Goal: Task Accomplishment & Management: Use online tool/utility

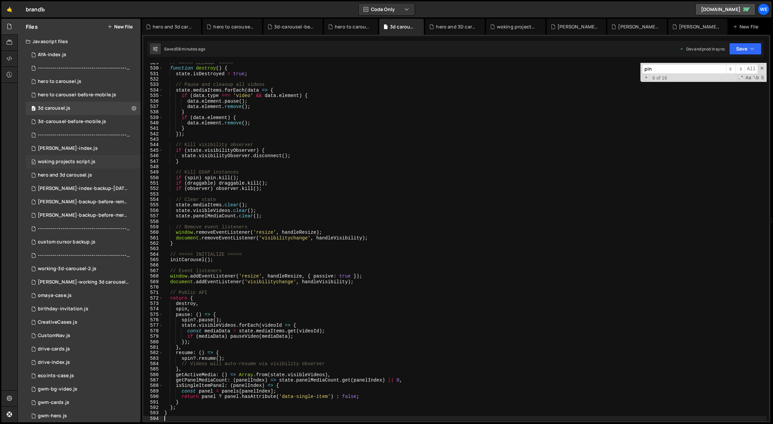
scroll to position [2894, 0]
click at [70, 152] on div "0 [PERSON_NAME]-index.js 0" at bounding box center [83, 148] width 115 height 13
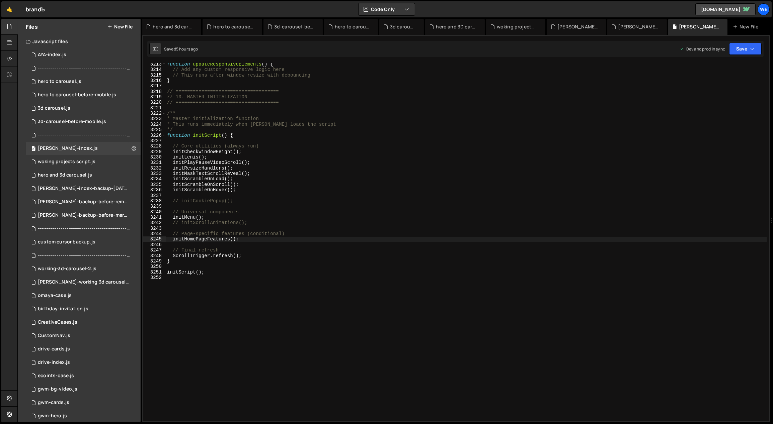
type textarea "initScrambleOnHover();"
click at [395, 192] on div "function updateResponsiveElements ( ) { // Add any custom responsive logic here…" at bounding box center [466, 247] width 601 height 370
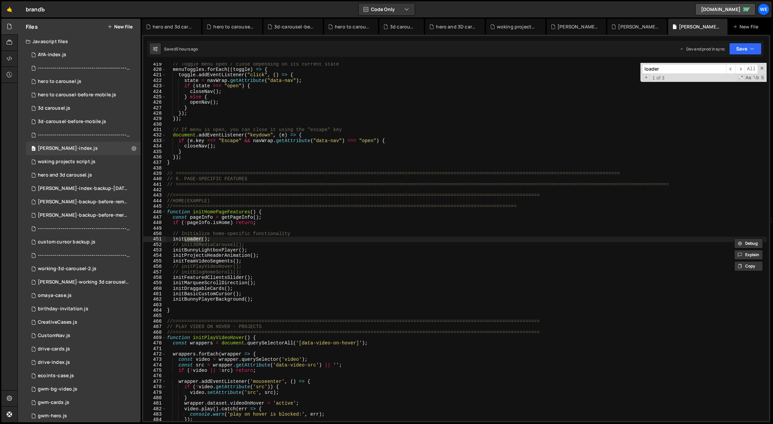
scroll to position [1416, 0]
type input "loader"
click at [213, 236] on div "// Toggle menu open / close depending on its current state menuToggles . forEac…" at bounding box center [466, 247] width 601 height 370
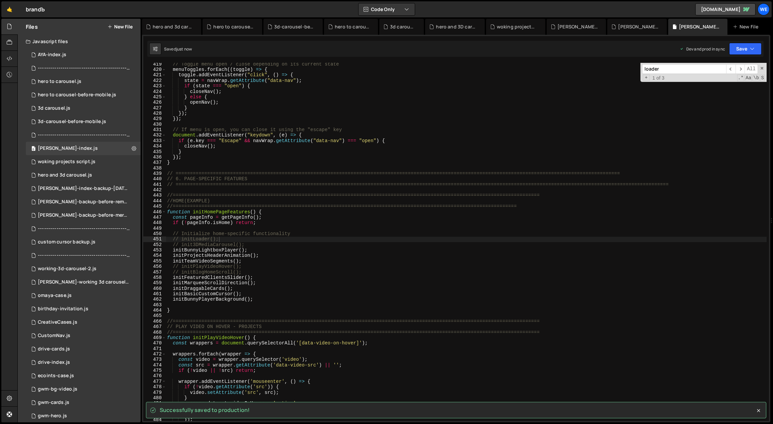
scroll to position [10, 0]
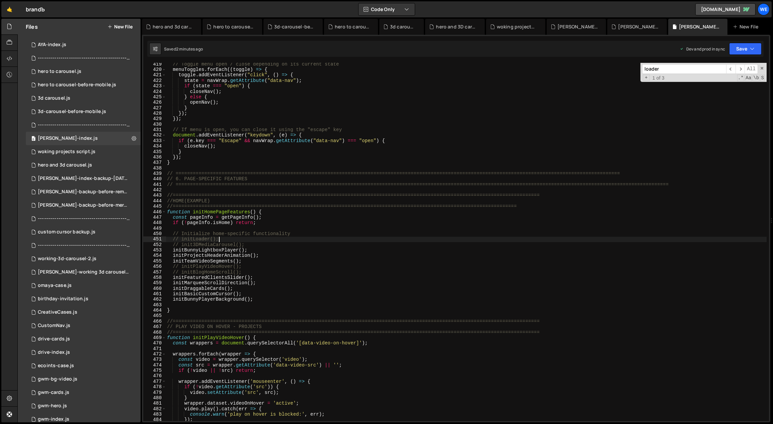
click at [363, 244] on div "// Toggle menu open / close depending on its current state menuToggles . forEac…" at bounding box center [466, 247] width 601 height 370
type textarea "// init3DMediaCarousel();"
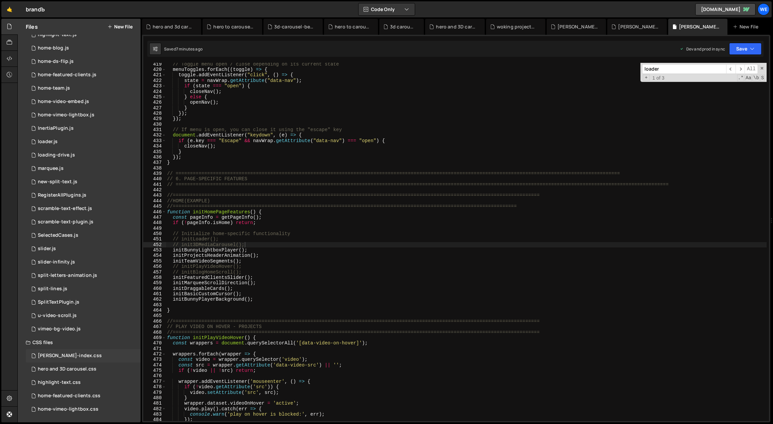
click at [64, 353] on div "[PERSON_NAME]-index.css" at bounding box center [70, 356] width 64 height 6
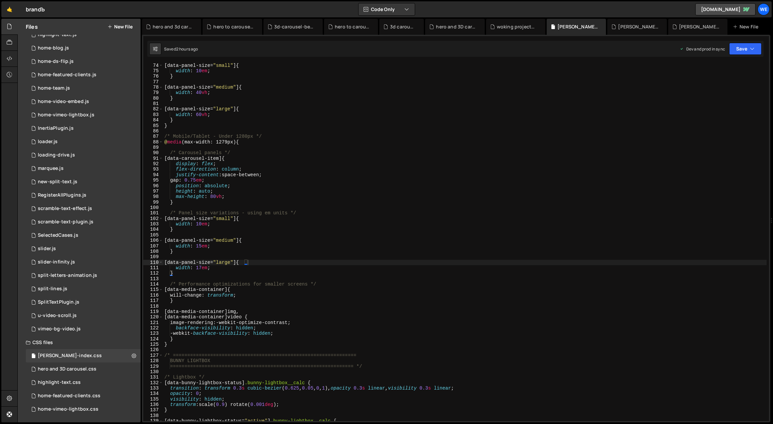
type textarea "[data-media-container] img,"
click at [287, 315] on div "[ data-panel-size = " small " ] { width : 10 em ; } [ data-panel-size = " mediu…" at bounding box center [465, 248] width 604 height 370
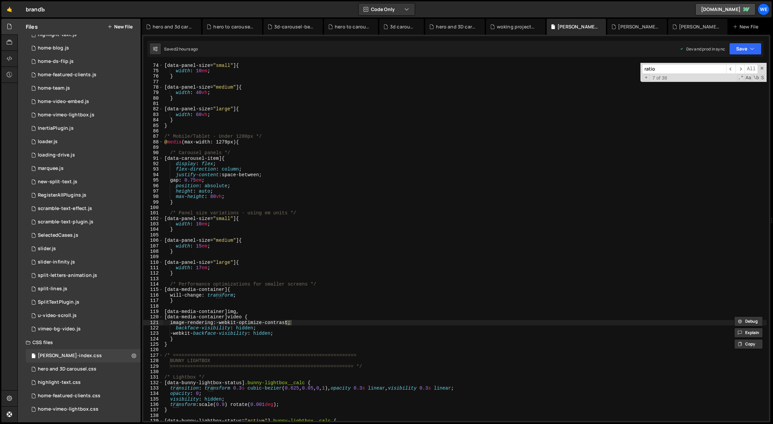
scroll to position [1917, 0]
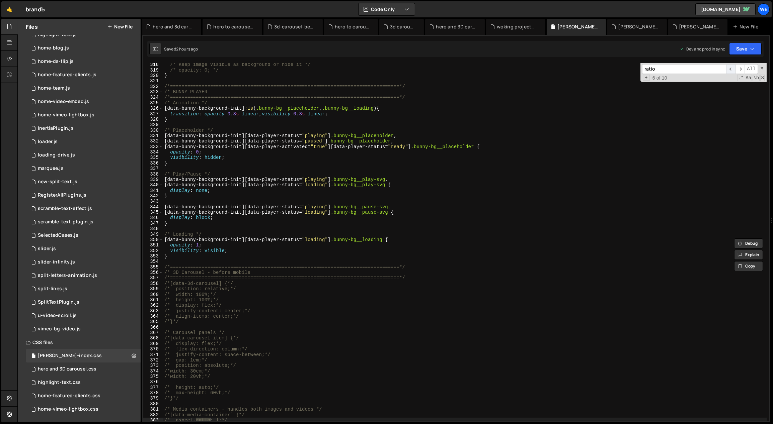
type input "ratio"
click at [728, 67] on span "​" at bounding box center [730, 69] width 9 height 10
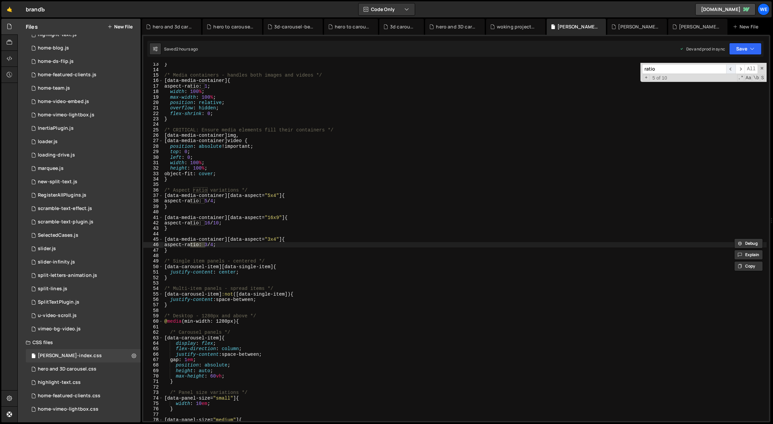
scroll to position [67, 0]
click at [728, 67] on span "​" at bounding box center [730, 69] width 9 height 10
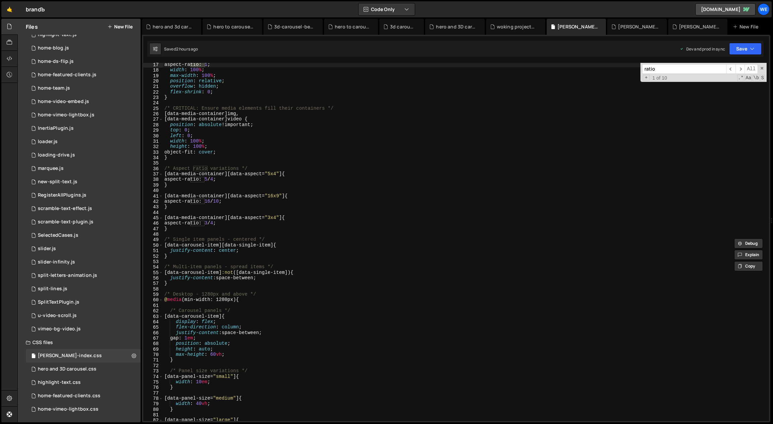
scroll to position [116, 0]
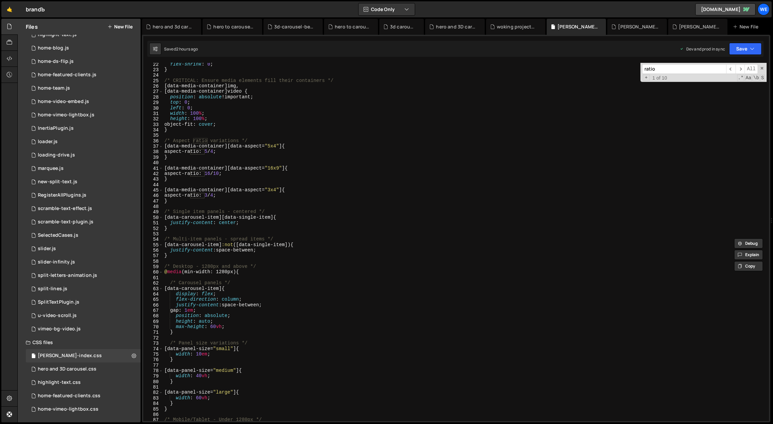
click at [278, 169] on div "flex-shrink : 0 ; } /* CRITICAL: Ensure media elements fill their containers */…" at bounding box center [465, 247] width 604 height 370
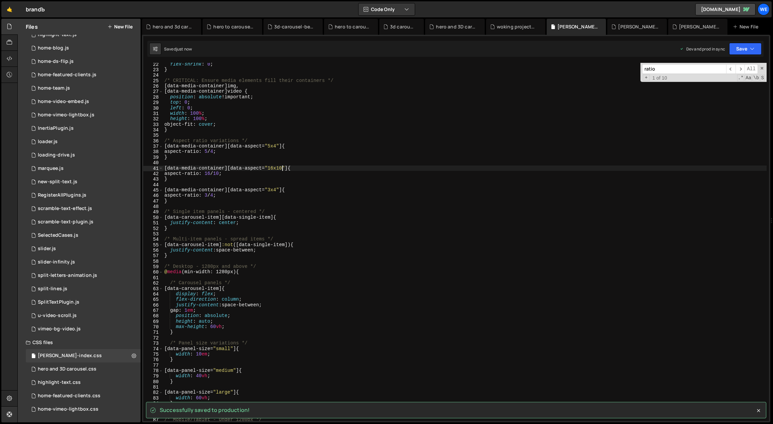
type textarea "[data-media-container][data-aspect="16x10"] {"
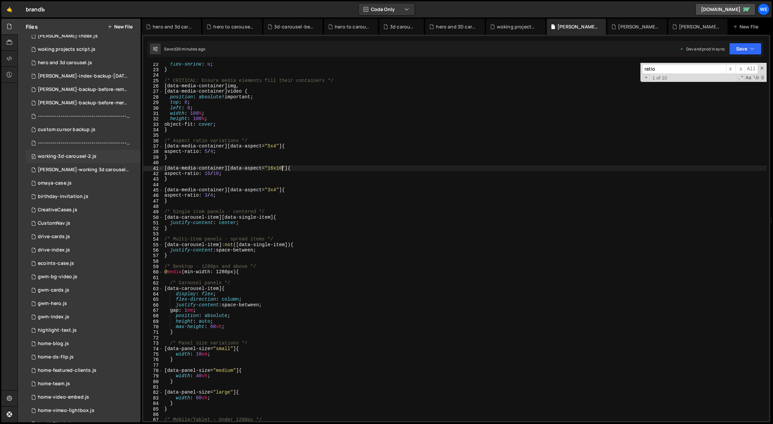
scroll to position [0, 0]
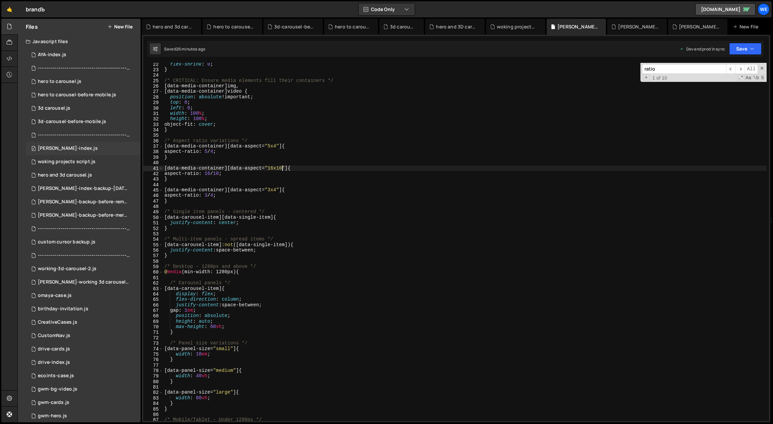
click at [63, 151] on div "[PERSON_NAME]-index.js" at bounding box center [68, 149] width 60 height 6
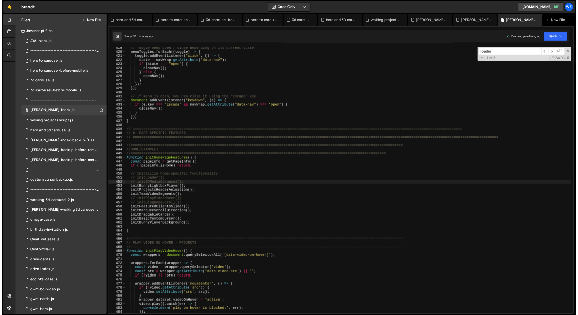
scroll to position [1415, 0]
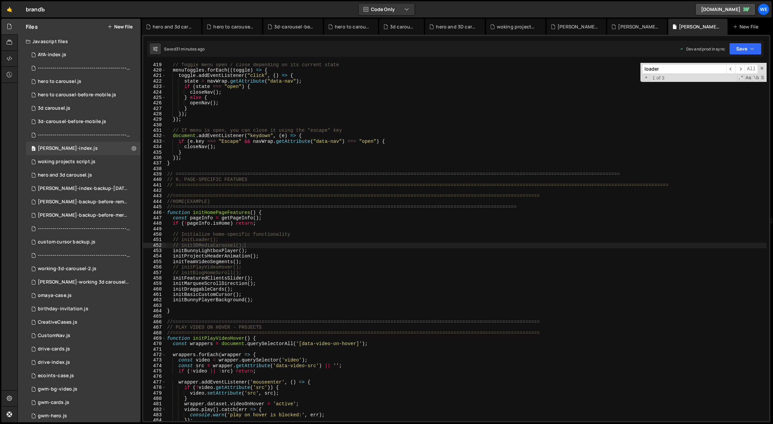
click at [256, 237] on div "// Toggle menu open / close depending on its current state menuToggles . forEac…" at bounding box center [466, 247] width 601 height 370
click at [255, 240] on div "// Toggle menu open / close depending on its current state menuToggles . forEac…" at bounding box center [466, 247] width 601 height 370
type textarea "initLoader();"
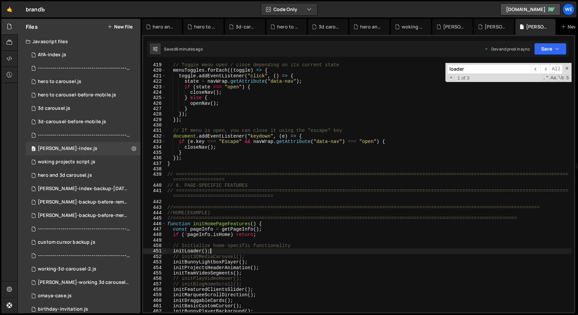
scroll to position [1414, 0]
